Goal: Information Seeking & Learning: Learn about a topic

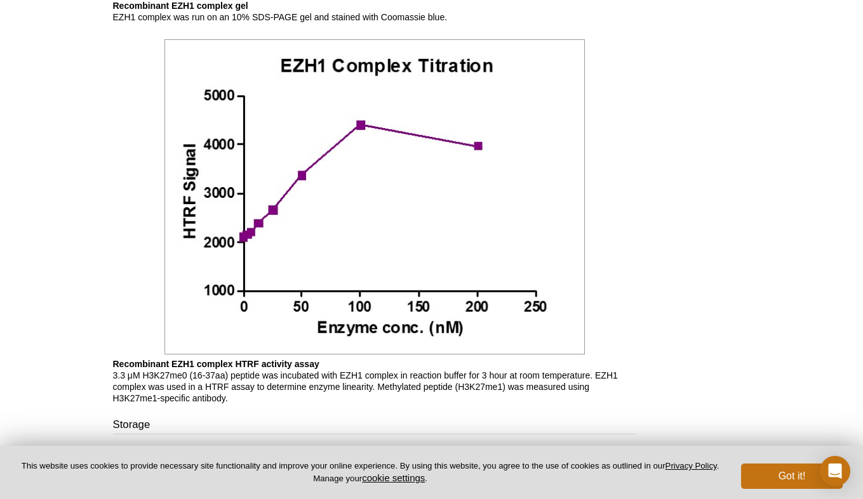
scroll to position [988, 0]
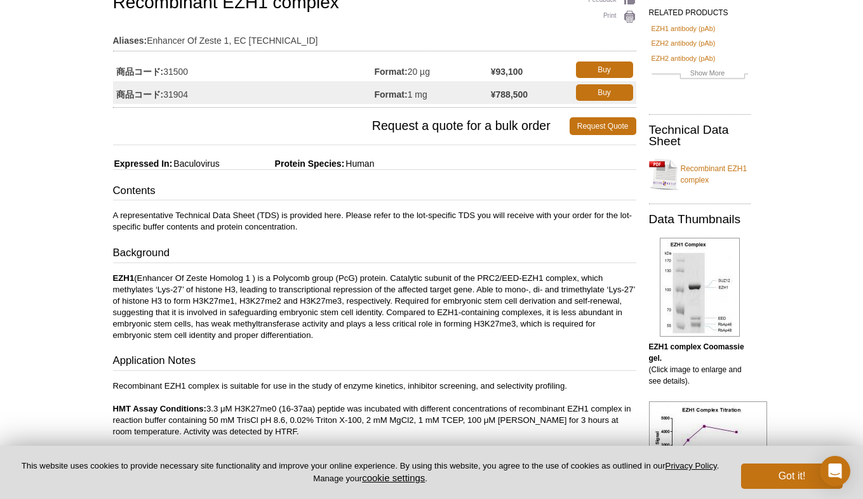
scroll to position [127, 0]
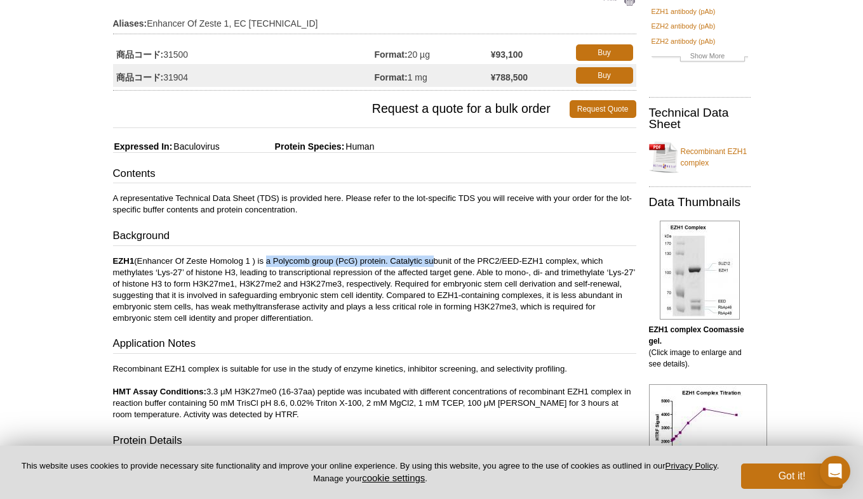
drag, startPoint x: 264, startPoint y: 261, endPoint x: 444, endPoint y: 264, distance: 179.6
click at [444, 264] on p "EZH1 (Enhancer Of Zeste Homolog 1 ) is a Polycomb group (PcG) protein. Catalyti…" at bounding box center [374, 290] width 523 height 69
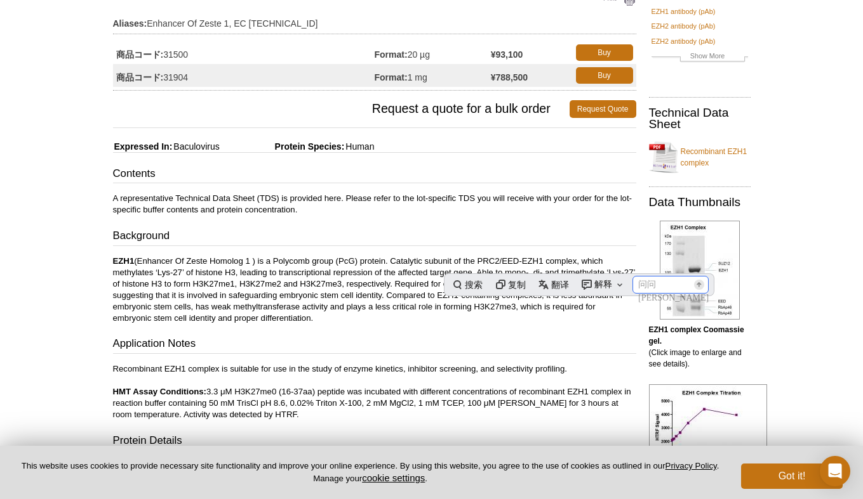
click at [351, 326] on div "Contents A representative Technical Data Sheet (TDS) is provided here. Please r…" at bounding box center [374, 341] width 523 height 351
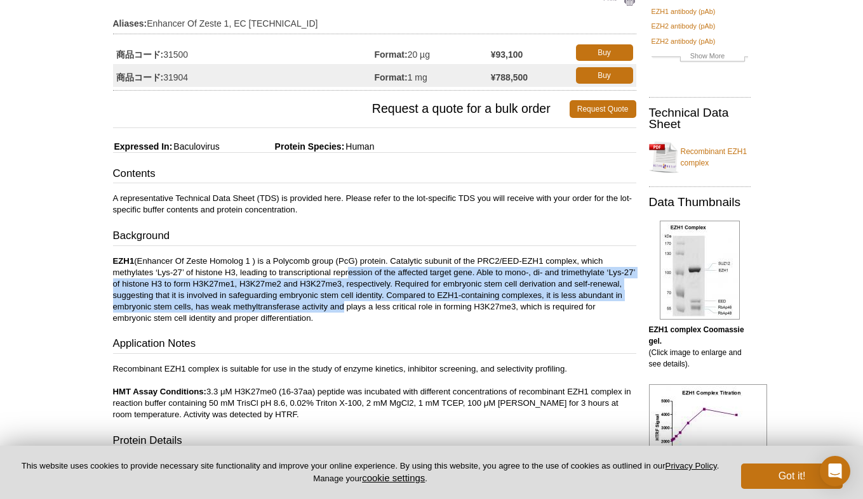
drag, startPoint x: 346, startPoint y: 274, endPoint x: 338, endPoint y: 302, distance: 29.1
click at [338, 302] on p "EZH1 (Enhancer Of Zeste Homolog 1 ) is a Polycomb group (PcG) protein. Catalyti…" at bounding box center [374, 290] width 523 height 69
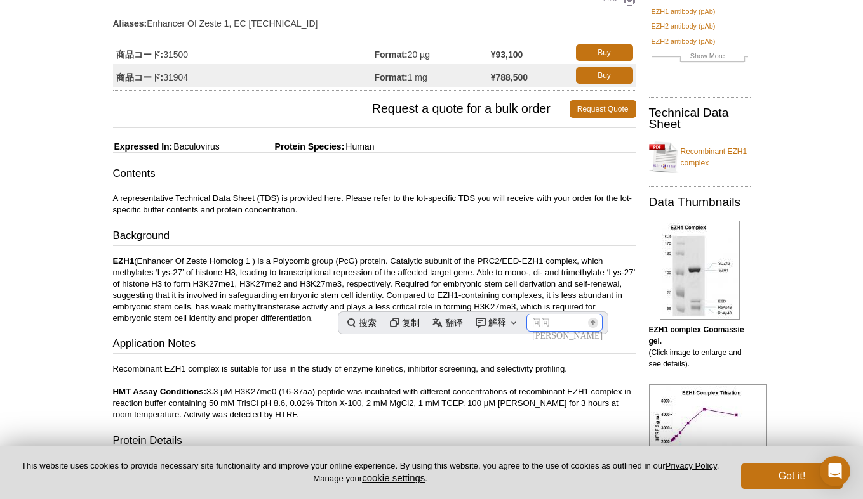
click at [301, 343] on h3 "Application Notes" at bounding box center [374, 345] width 523 height 18
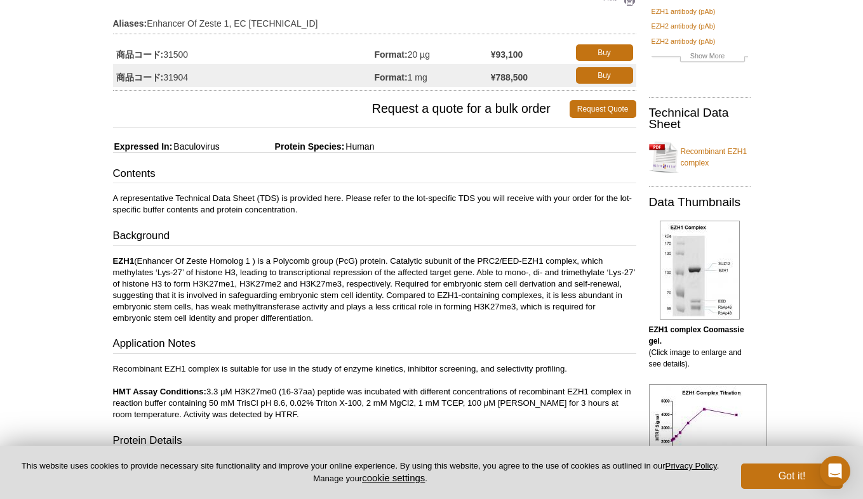
click at [172, 387] on strong "HMT Assay Conditions:" at bounding box center [160, 392] width 94 height 10
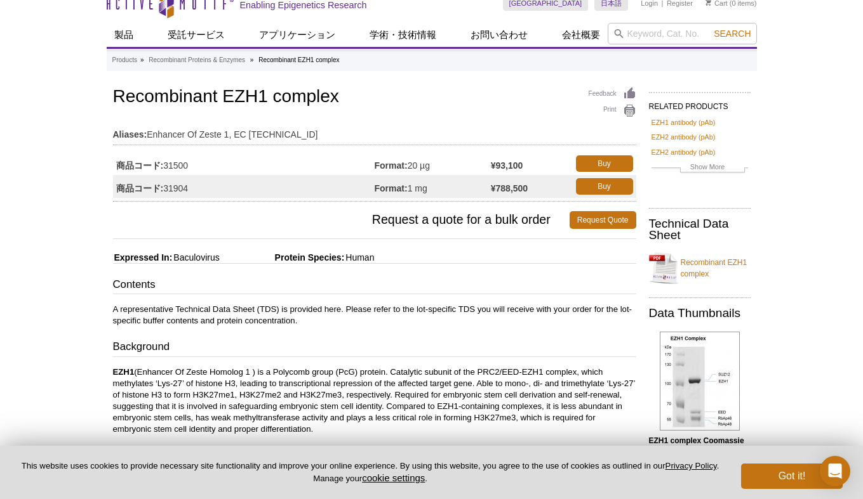
scroll to position [0, 0]
